Goal: Book appointment/travel/reservation

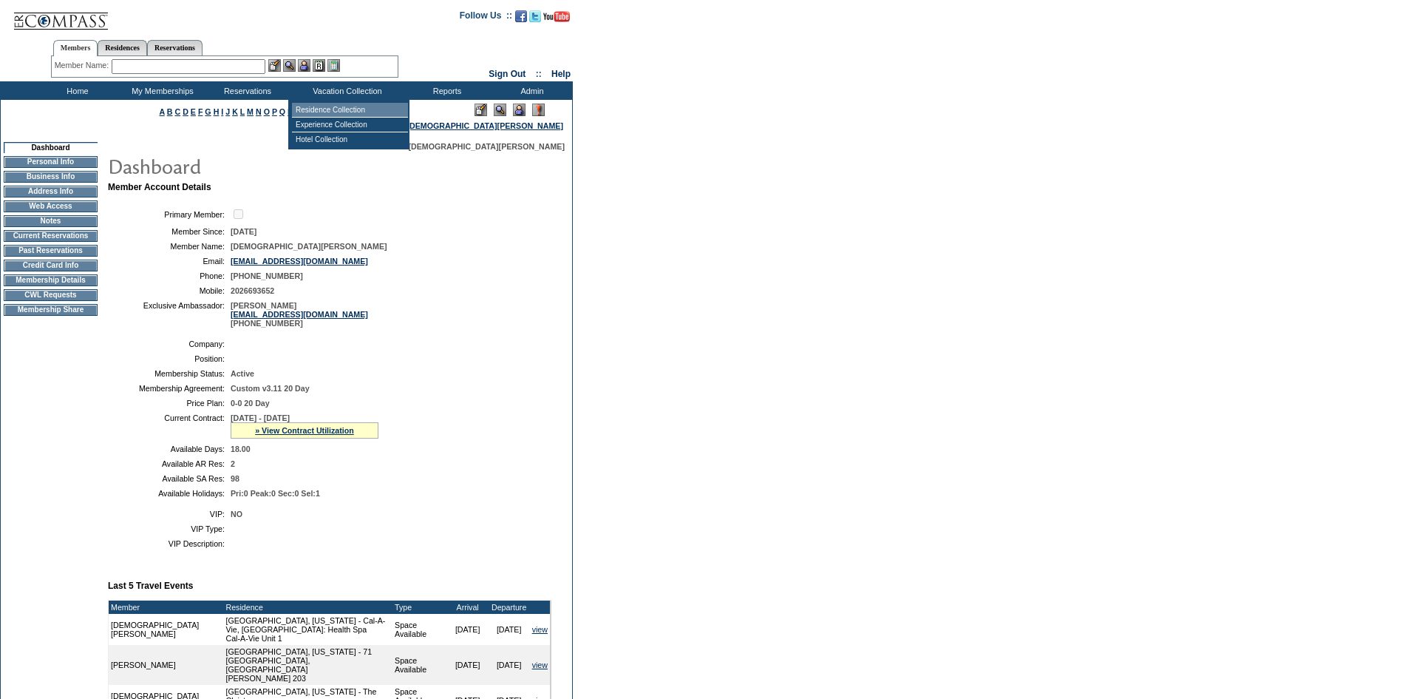
click at [334, 109] on td "Residence Collection" at bounding box center [350, 110] width 116 height 15
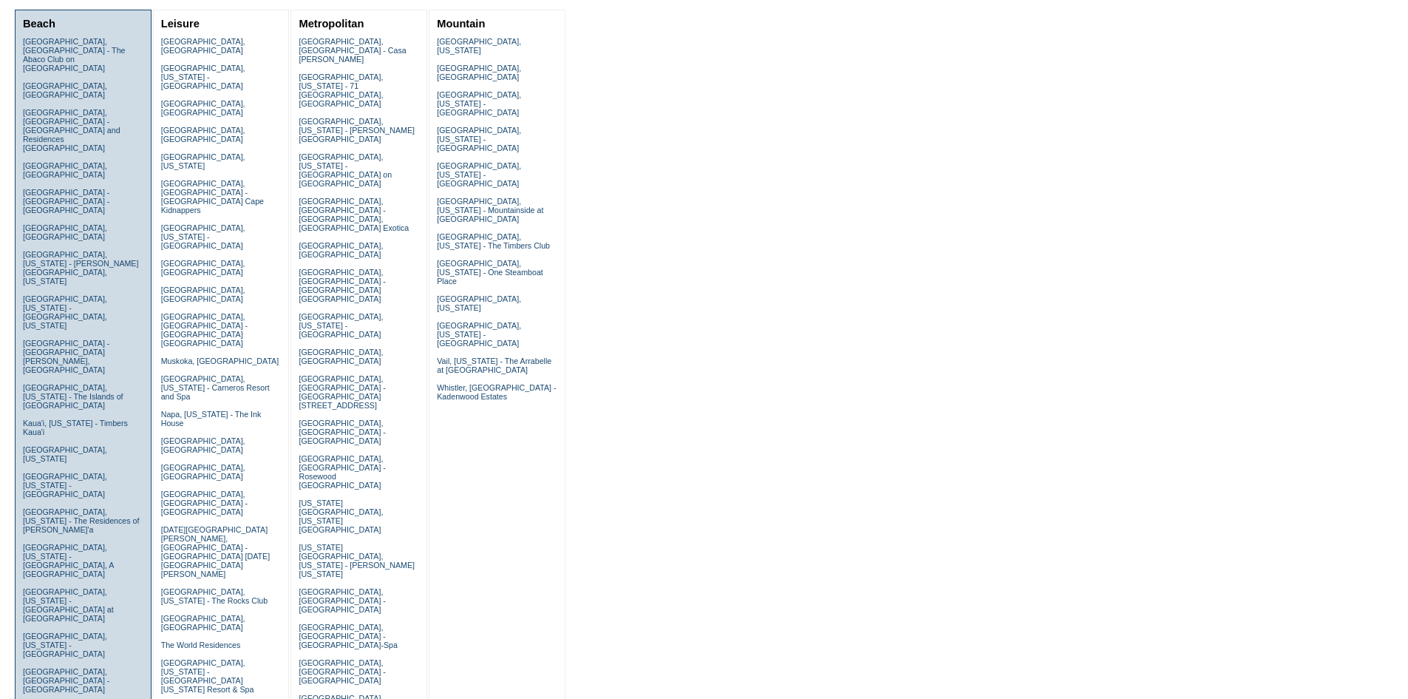
scroll to position [518, 0]
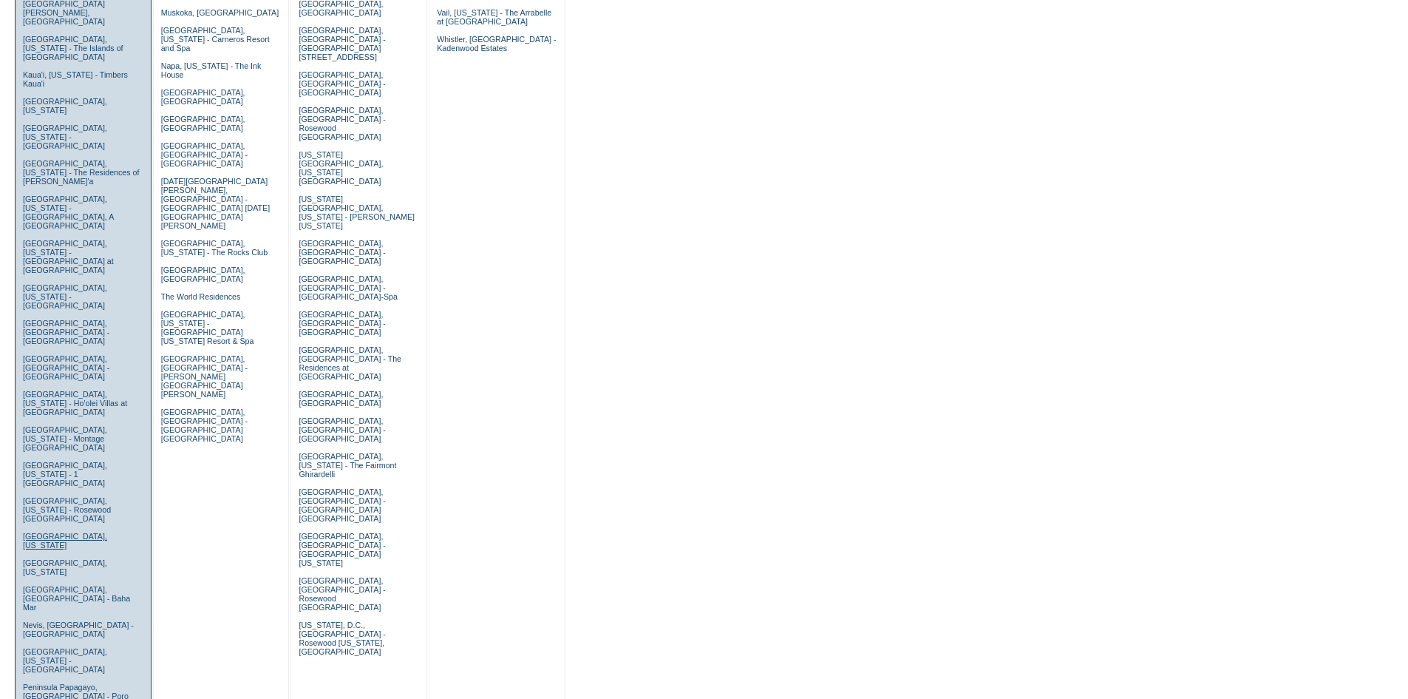
click at [62, 532] on link "[GEOGRAPHIC_DATA], [US_STATE]" at bounding box center [65, 541] width 84 height 18
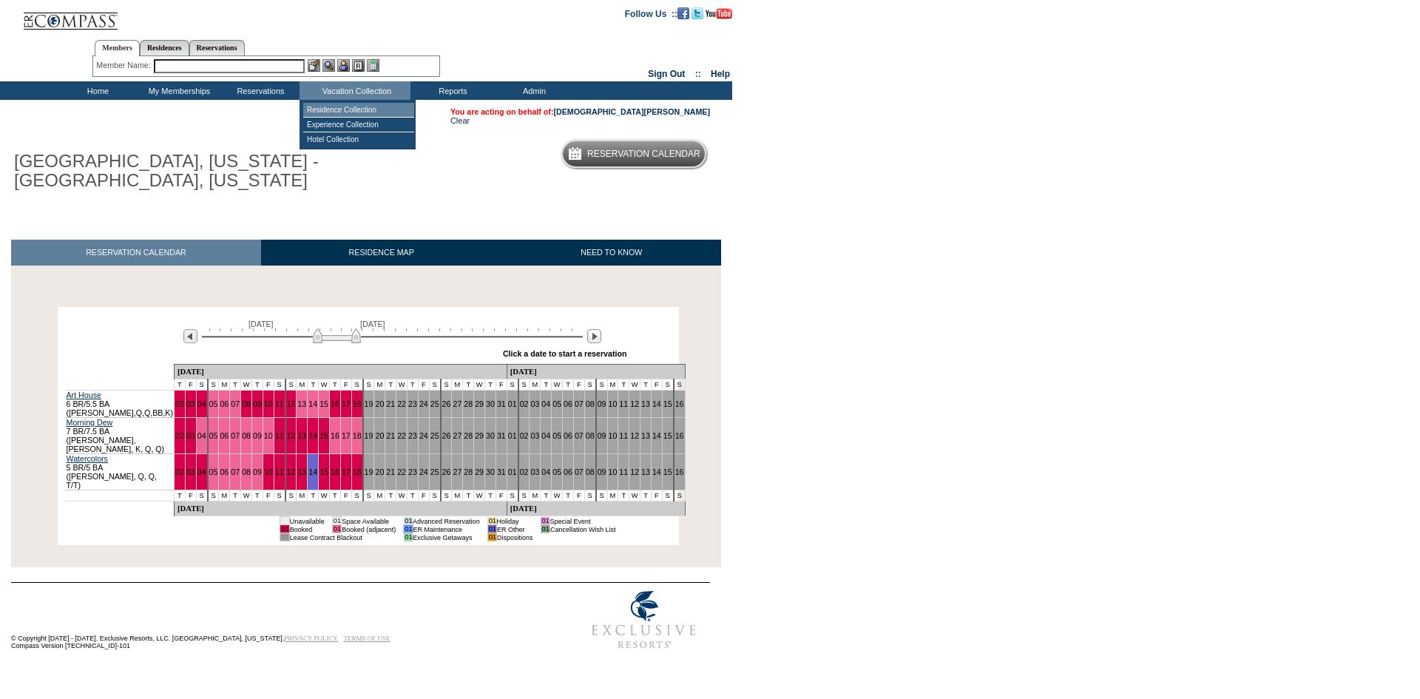
click at [366, 109] on td "Residence Collection" at bounding box center [358, 110] width 111 height 15
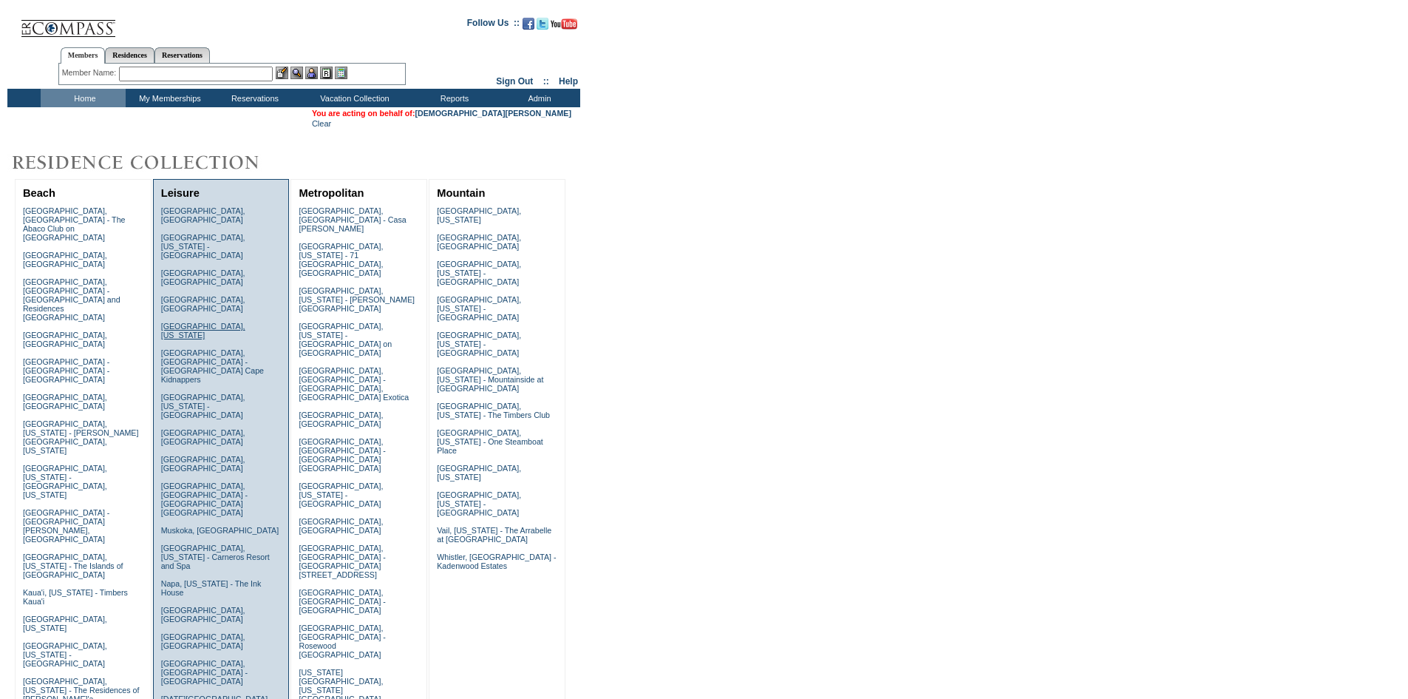
click at [245, 322] on link "[GEOGRAPHIC_DATA], [US_STATE]" at bounding box center [203, 331] width 84 height 18
